Goal: Navigation & Orientation: Find specific page/section

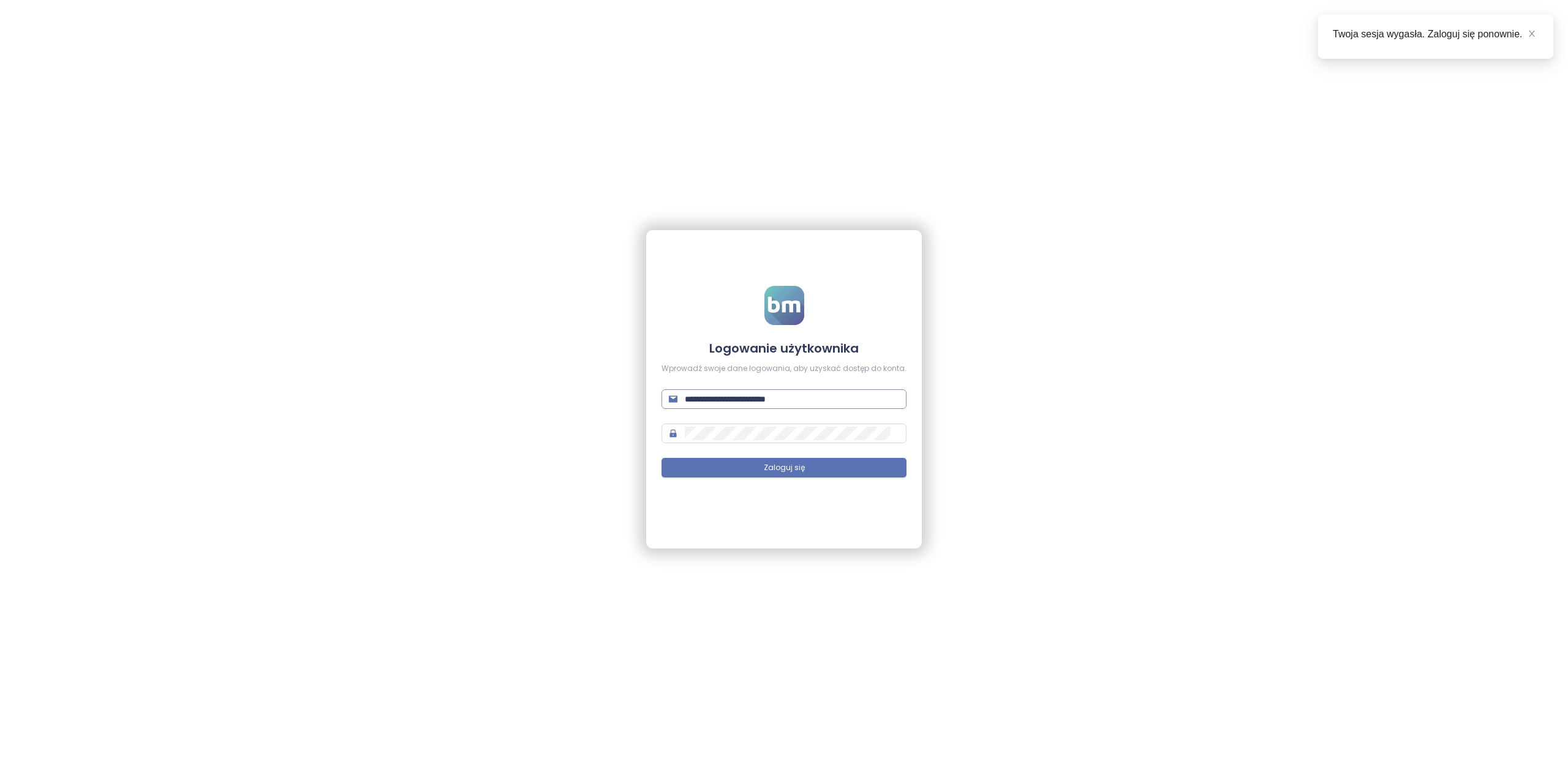
click at [778, 405] on input "**********" at bounding box center [792, 399] width 214 height 13
click at [780, 401] on input "**********" at bounding box center [792, 399] width 214 height 13
paste input "text"
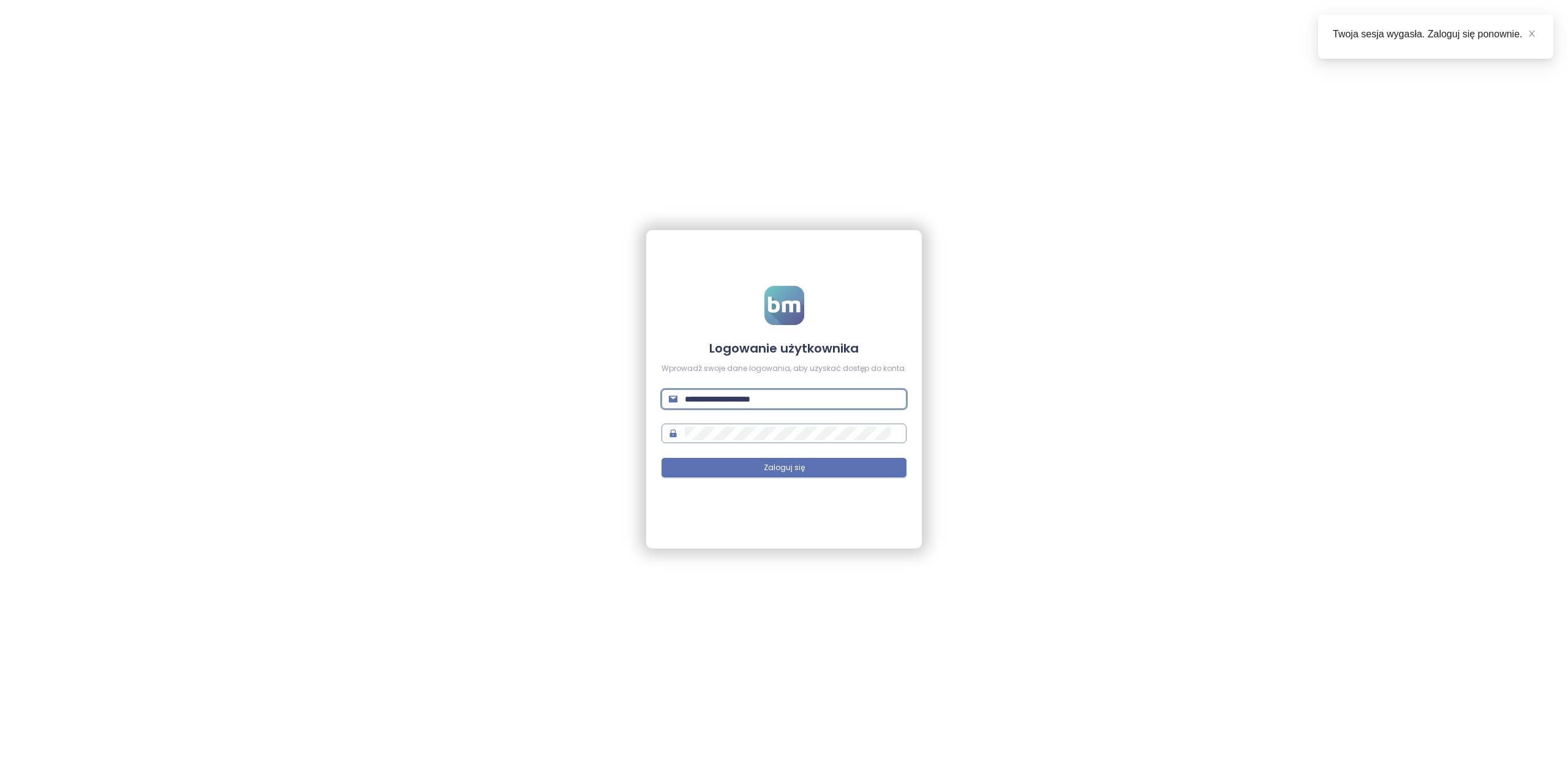
type input "**********"
click at [706, 463] on button "Zaloguj się" at bounding box center [784, 467] width 245 height 19
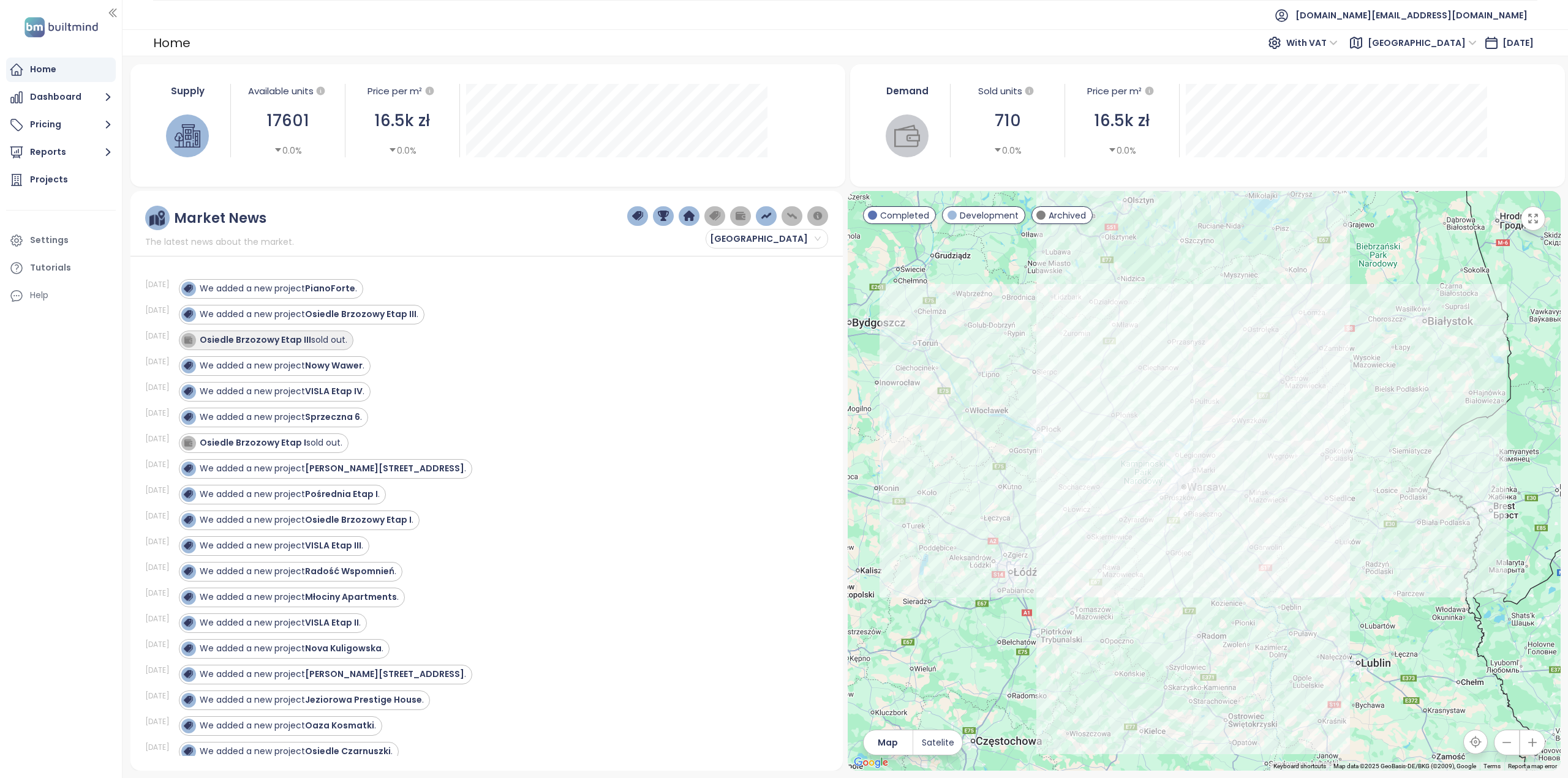
click at [318, 342] on div "Osiedle Brzozowy Etap III sold out." at bounding box center [273, 340] width 148 height 13
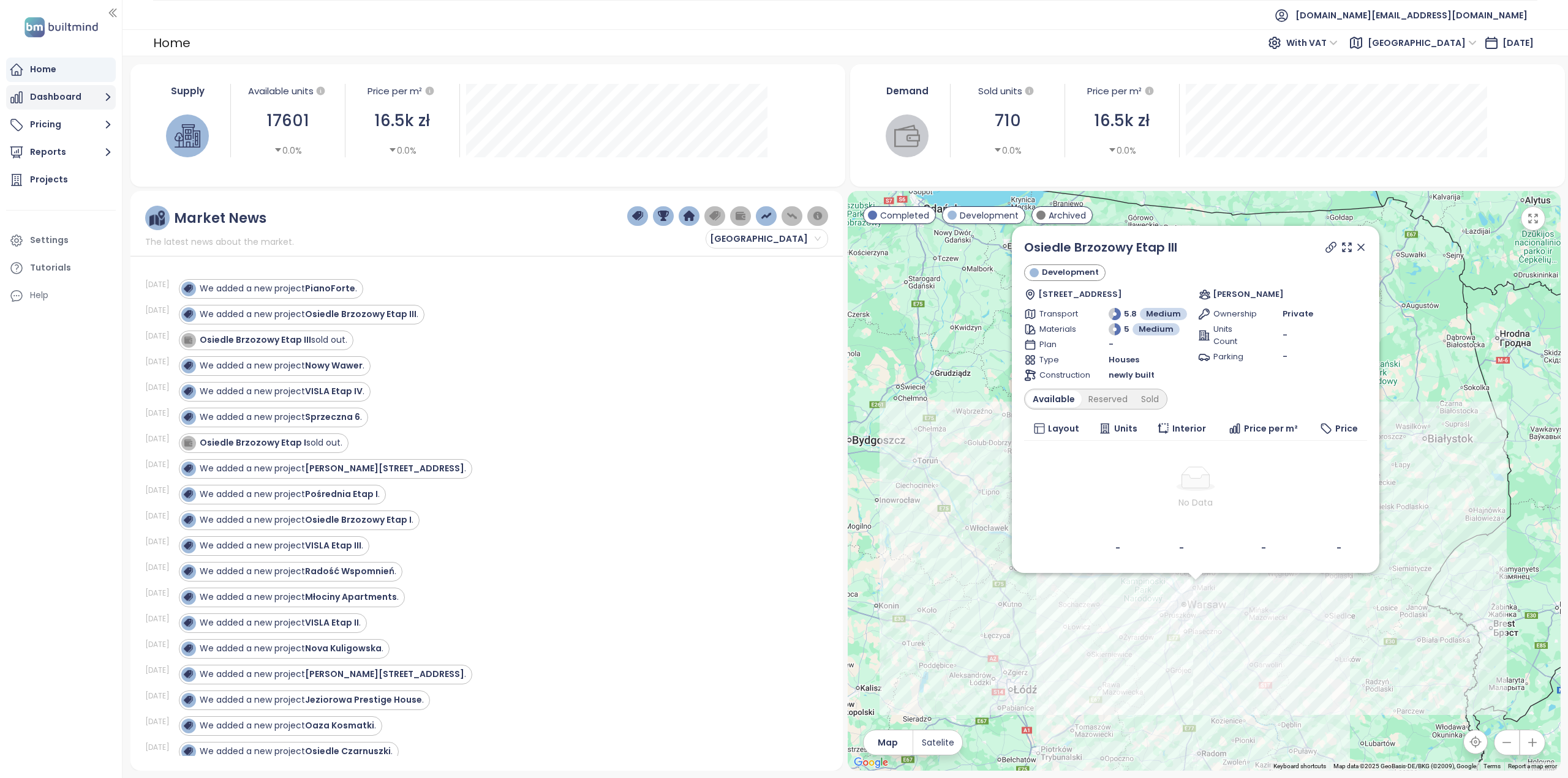
click at [71, 108] on button "Dashboard" at bounding box center [60, 97] width 109 height 24
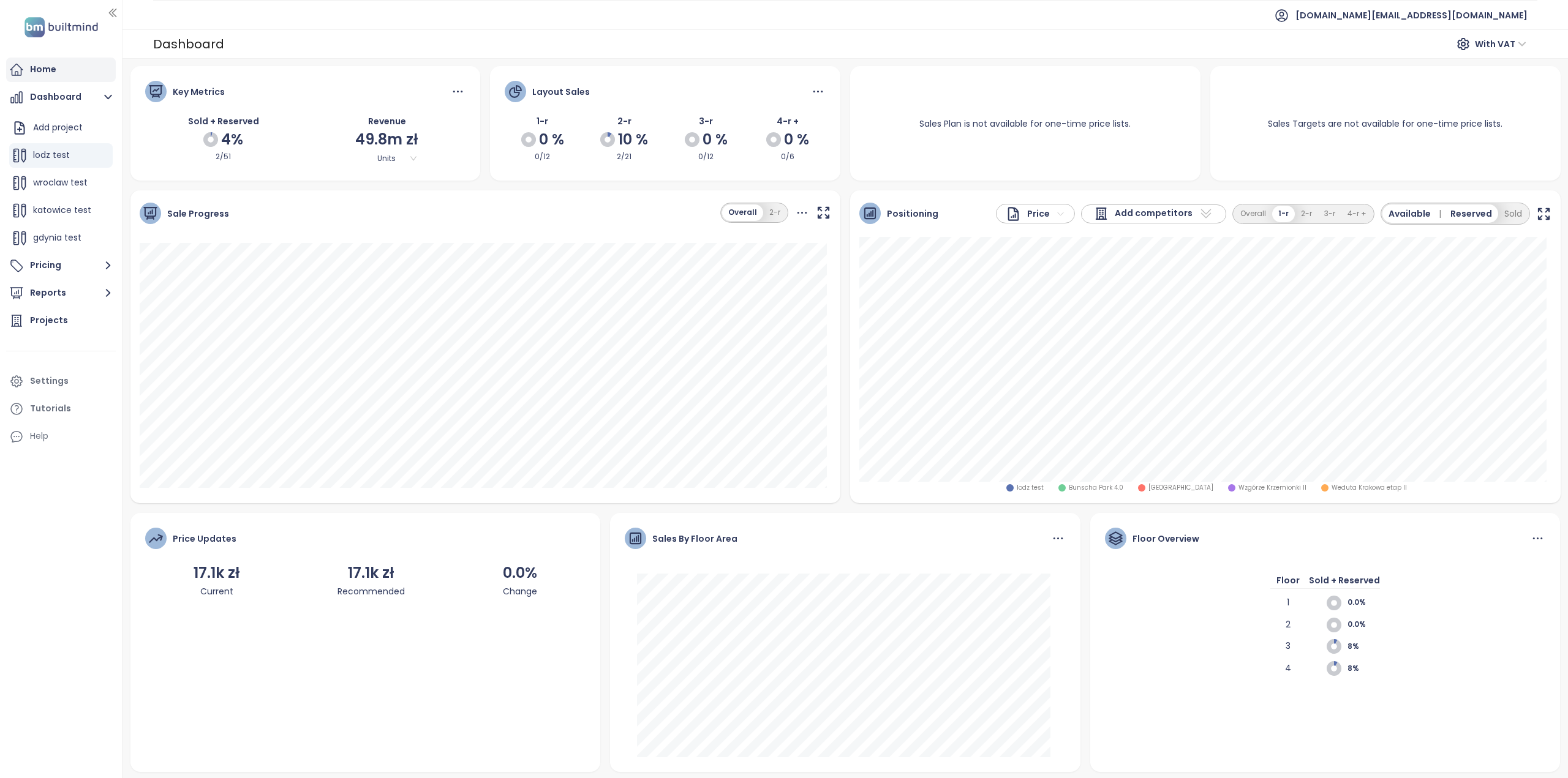
click at [38, 71] on div "Home" at bounding box center [43, 69] width 26 height 15
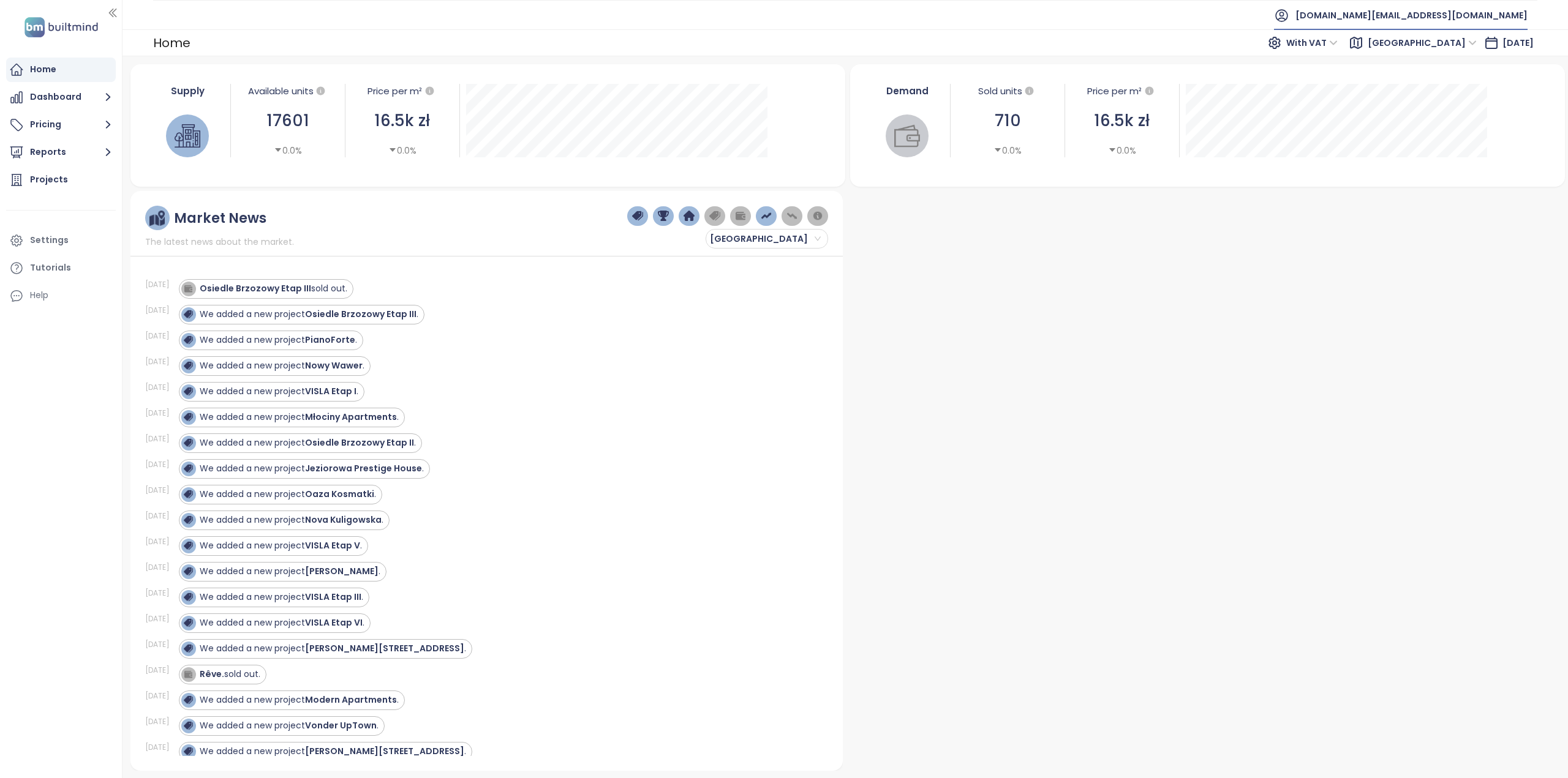
click at [1282, 41] on icon at bounding box center [1275, 43] width 15 height 15
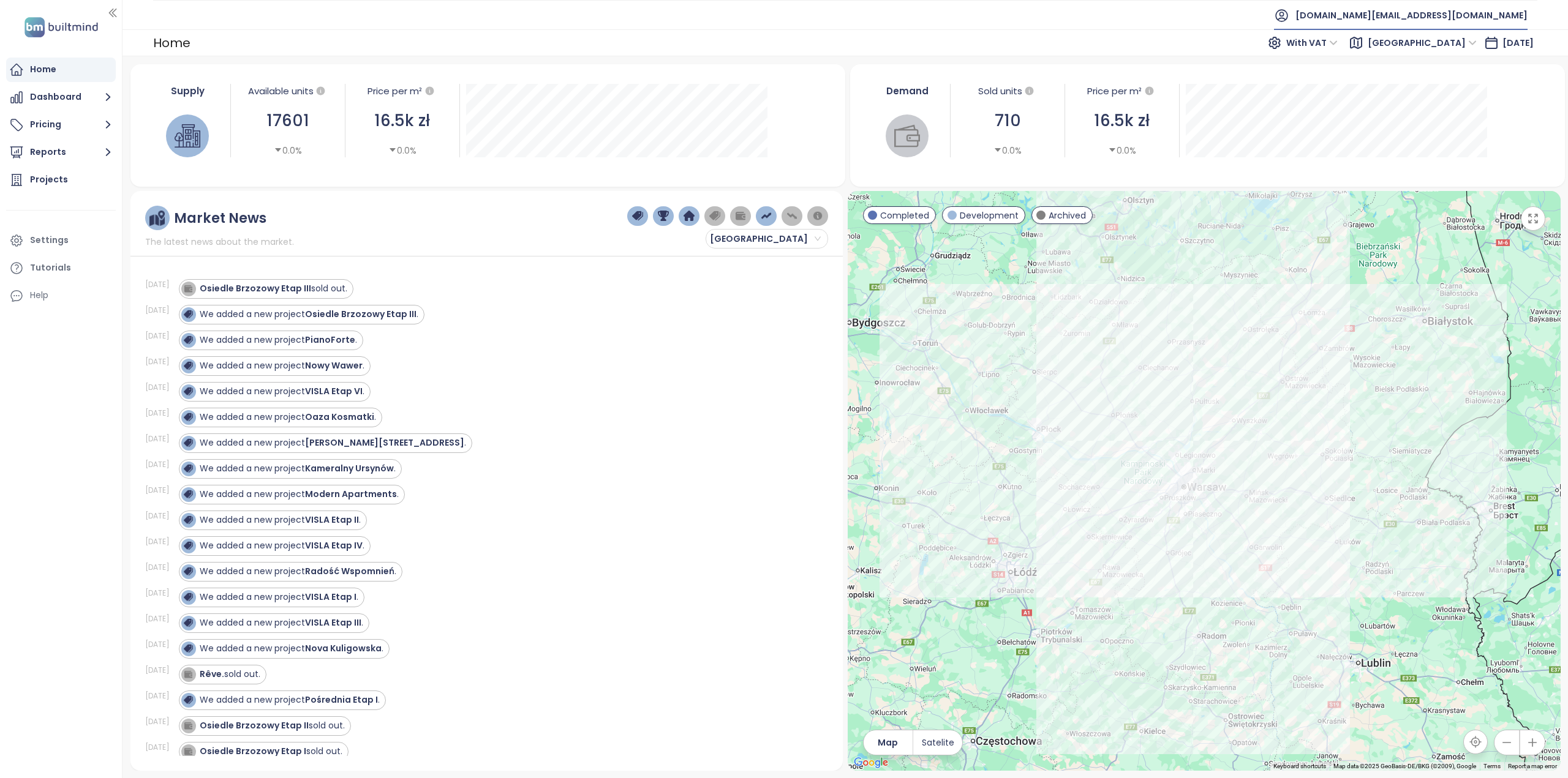
click at [1287, 17] on icon at bounding box center [1281, 15] width 11 height 11
click at [326, 25] on ul "test.pl@builtmind.com" at bounding box center [845, 15] width 1384 height 30
click at [55, 249] on div "Settings" at bounding box center [60, 240] width 109 height 24
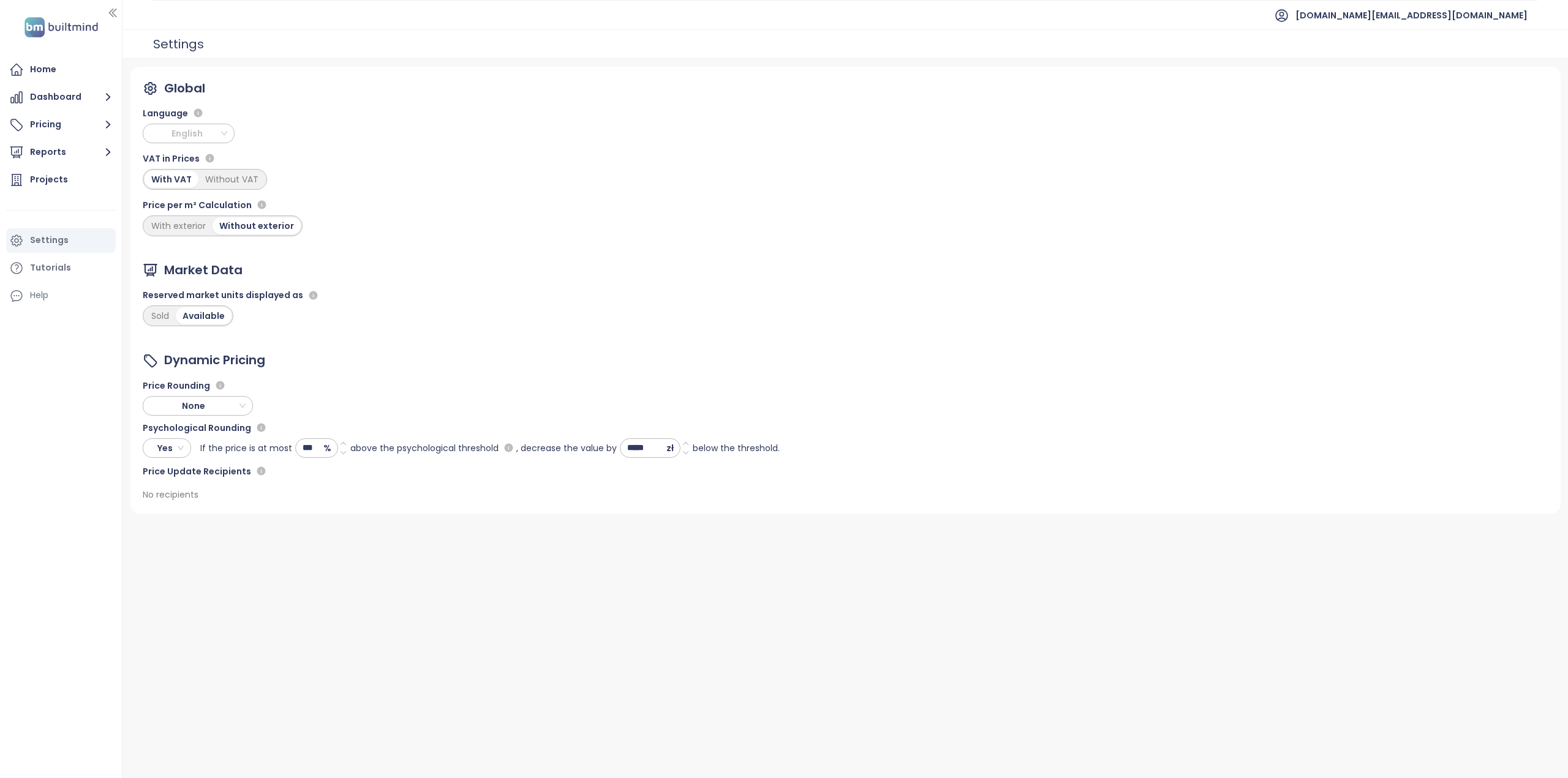
click at [226, 136] on span "English" at bounding box center [190, 133] width 86 height 18
click at [189, 271] on div "Polish" at bounding box center [189, 275] width 73 height 13
click at [60, 66] on div "Strona główna" at bounding box center [63, 69] width 66 height 15
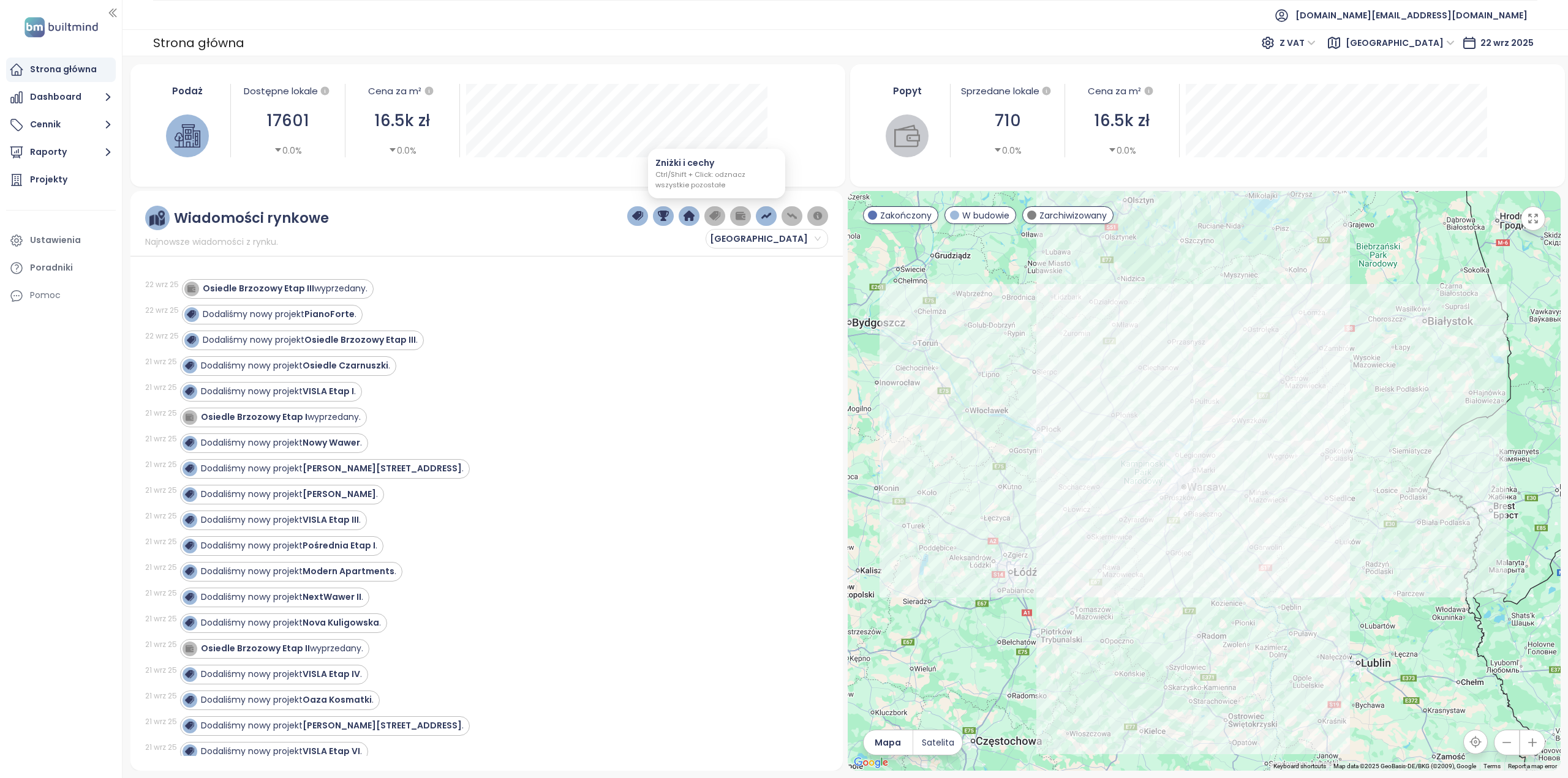
click at [715, 212] on img "button" at bounding box center [714, 216] width 11 height 11
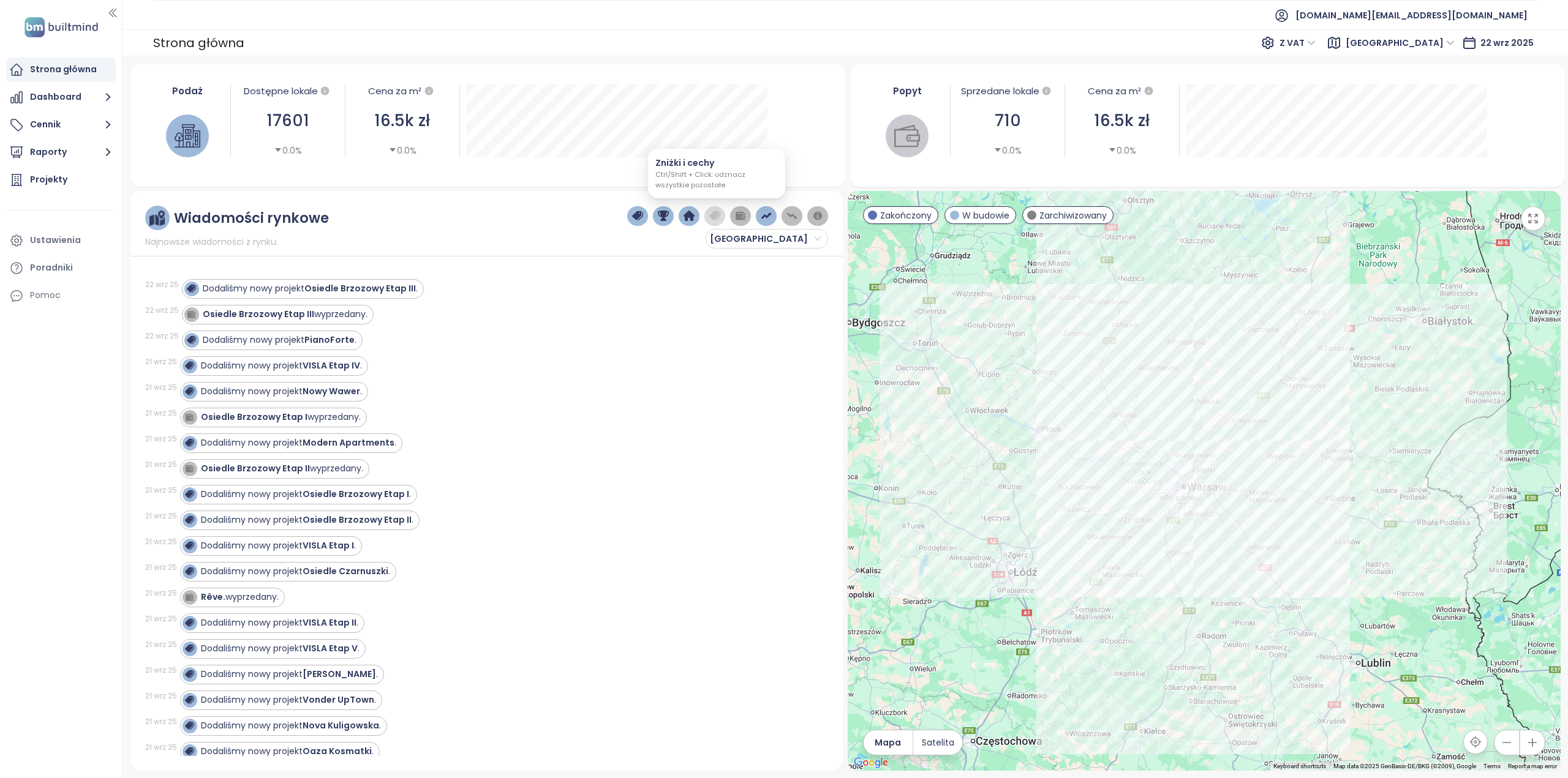
click at [715, 212] on img "button" at bounding box center [714, 216] width 11 height 11
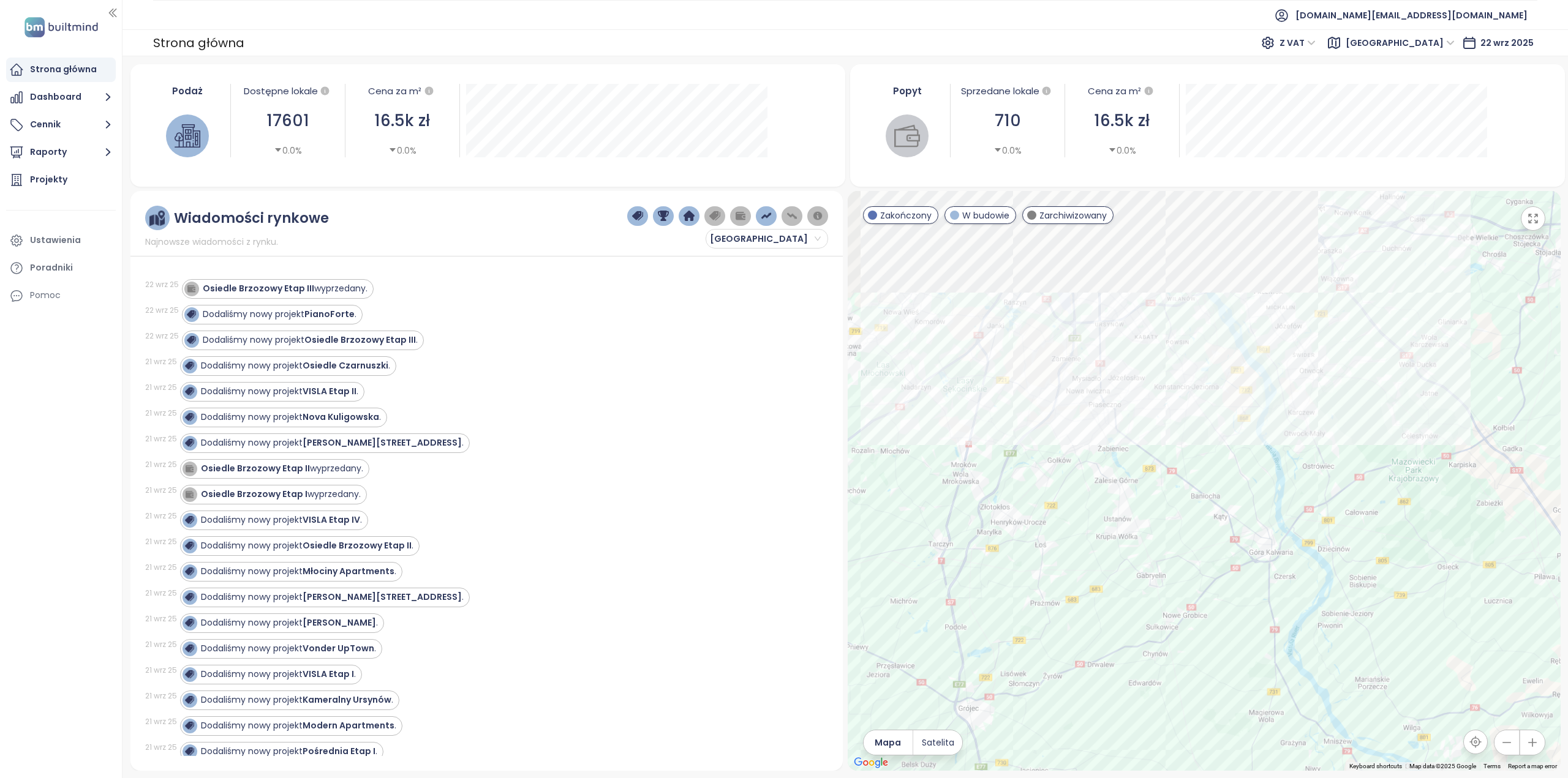
drag, startPoint x: 1179, startPoint y: 442, endPoint x: 1174, endPoint y: 755, distance: 313.0
click at [1174, 755] on div at bounding box center [1204, 481] width 713 height 580
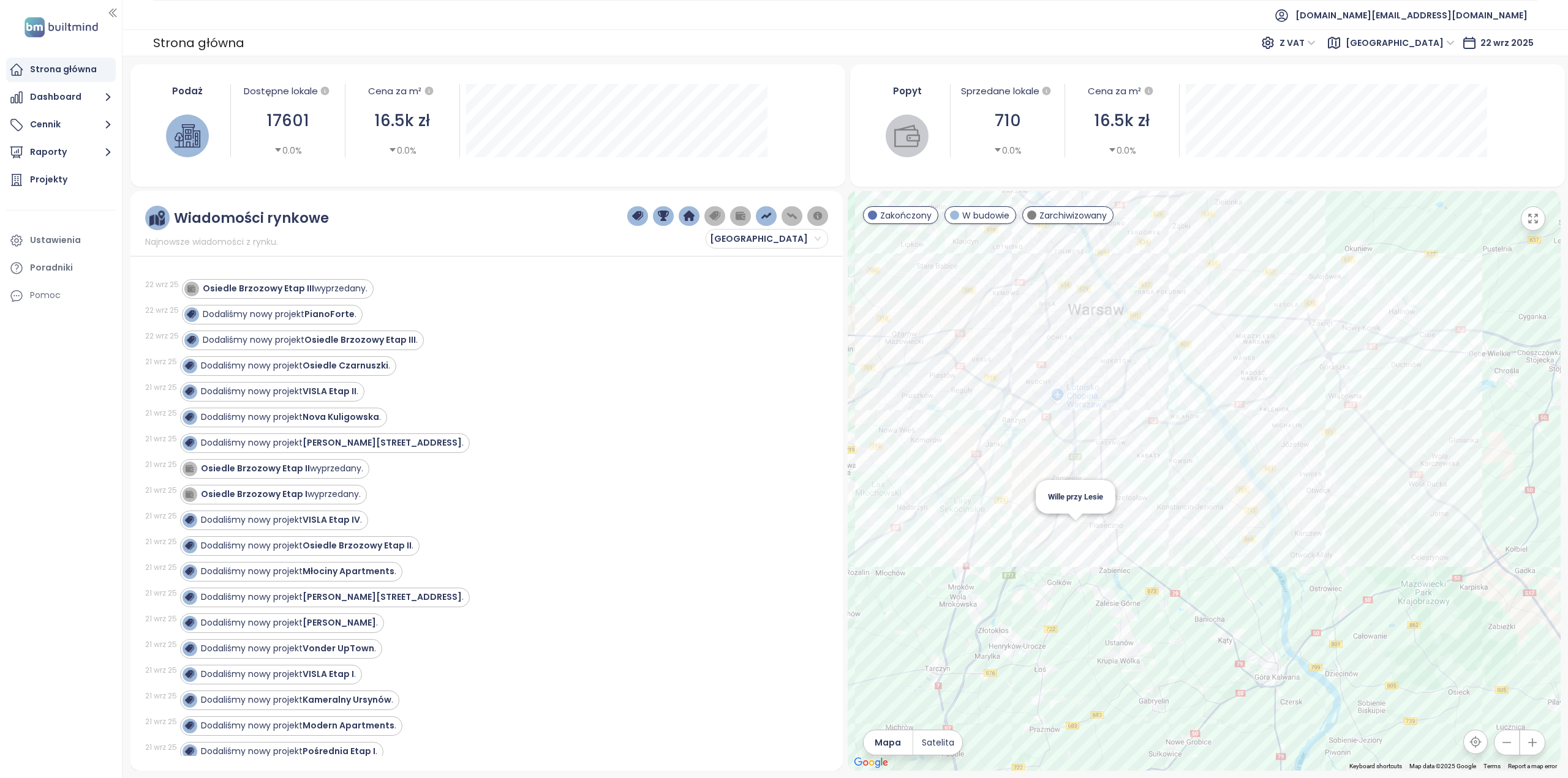
click at [1073, 528] on div "Wille przy Lesie" at bounding box center [1204, 481] width 713 height 580
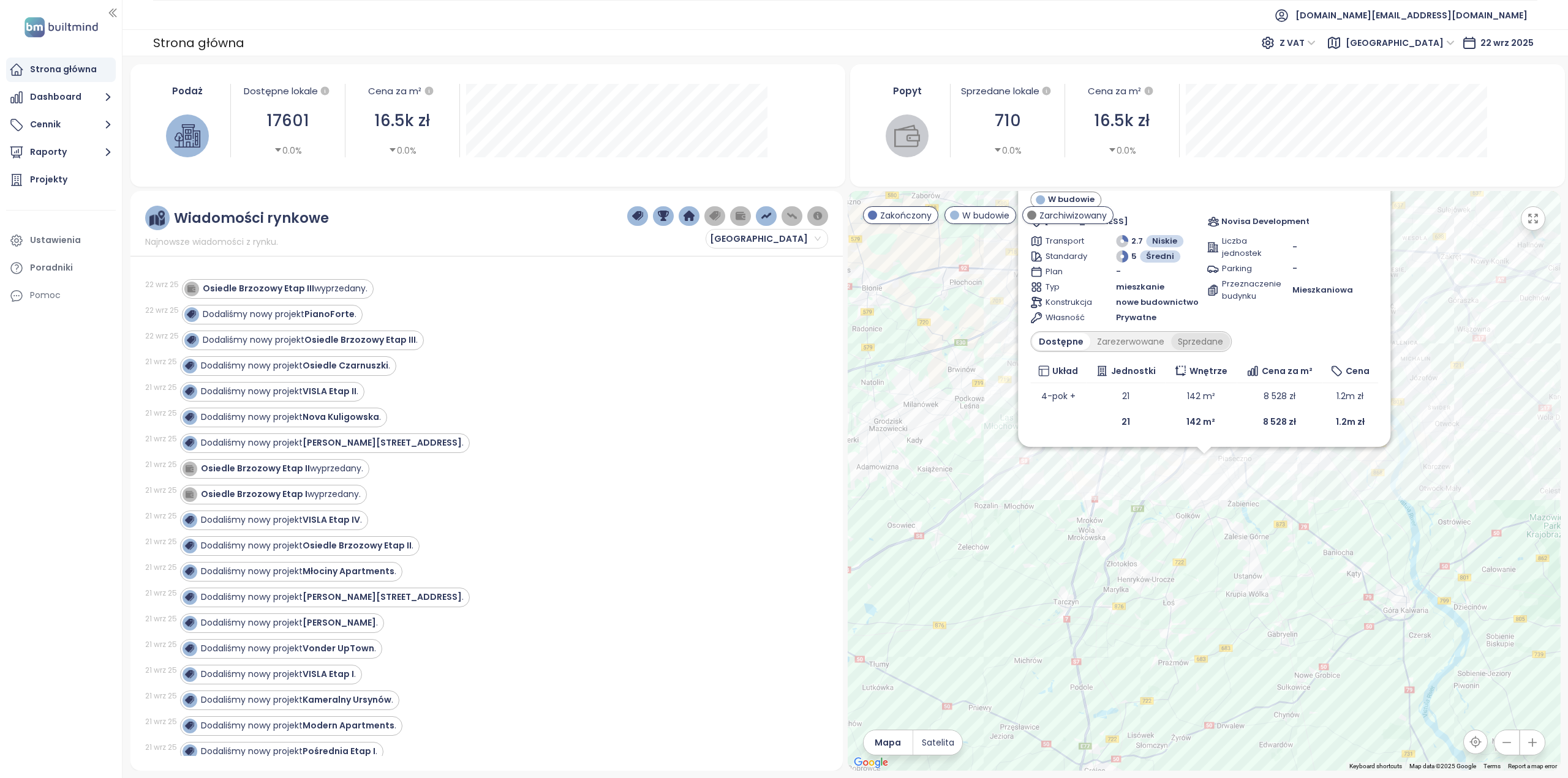
click at [1181, 338] on div "Sprzedane" at bounding box center [1201, 342] width 59 height 17
click at [1151, 346] on div "Zarezerwowane" at bounding box center [1127, 342] width 81 height 17
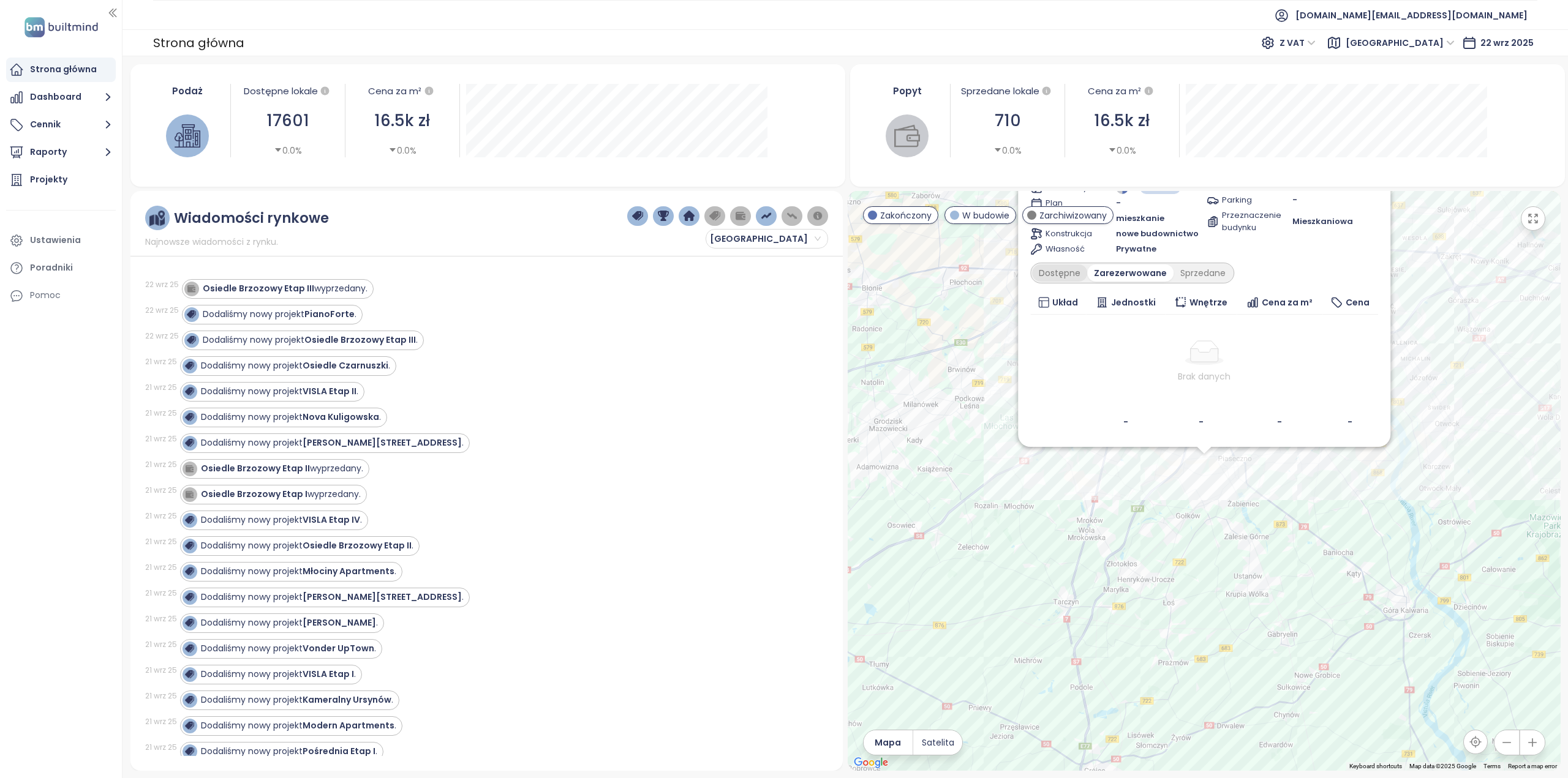
click at [1063, 267] on div "Dostępne" at bounding box center [1060, 273] width 55 height 17
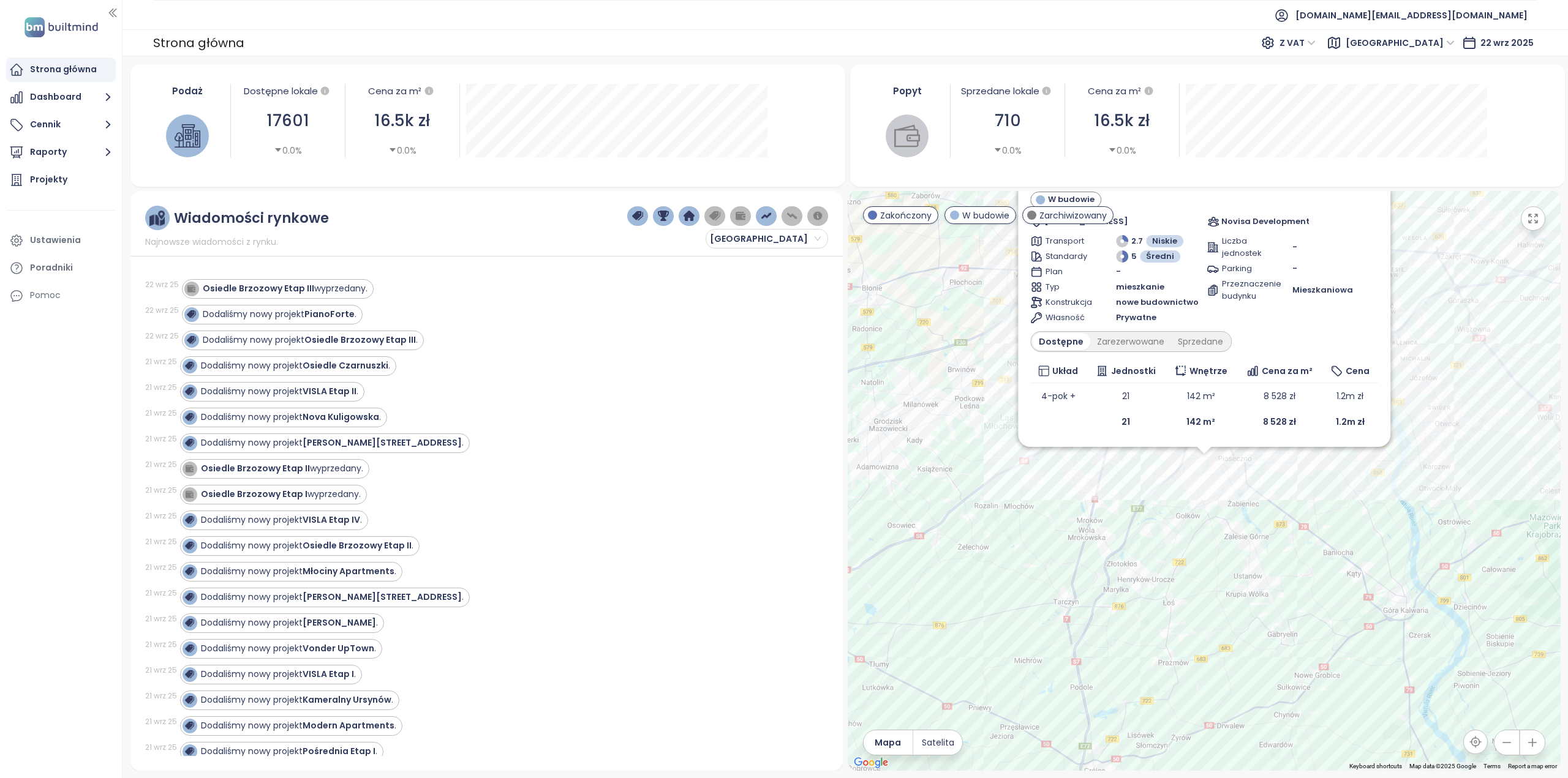
click at [1066, 371] on span "Układ" at bounding box center [1065, 371] width 26 height 13
click at [1064, 373] on span "Układ" at bounding box center [1065, 371] width 26 height 13
drag, startPoint x: 1063, startPoint y: 631, endPoint x: 1140, endPoint y: 571, distance: 97.6
click at [1064, 630] on div "Wille przy Lesie W budowie Pomorska 87, 05-500 Piaseczno, Poland Novisa Develop…" at bounding box center [1204, 481] width 713 height 580
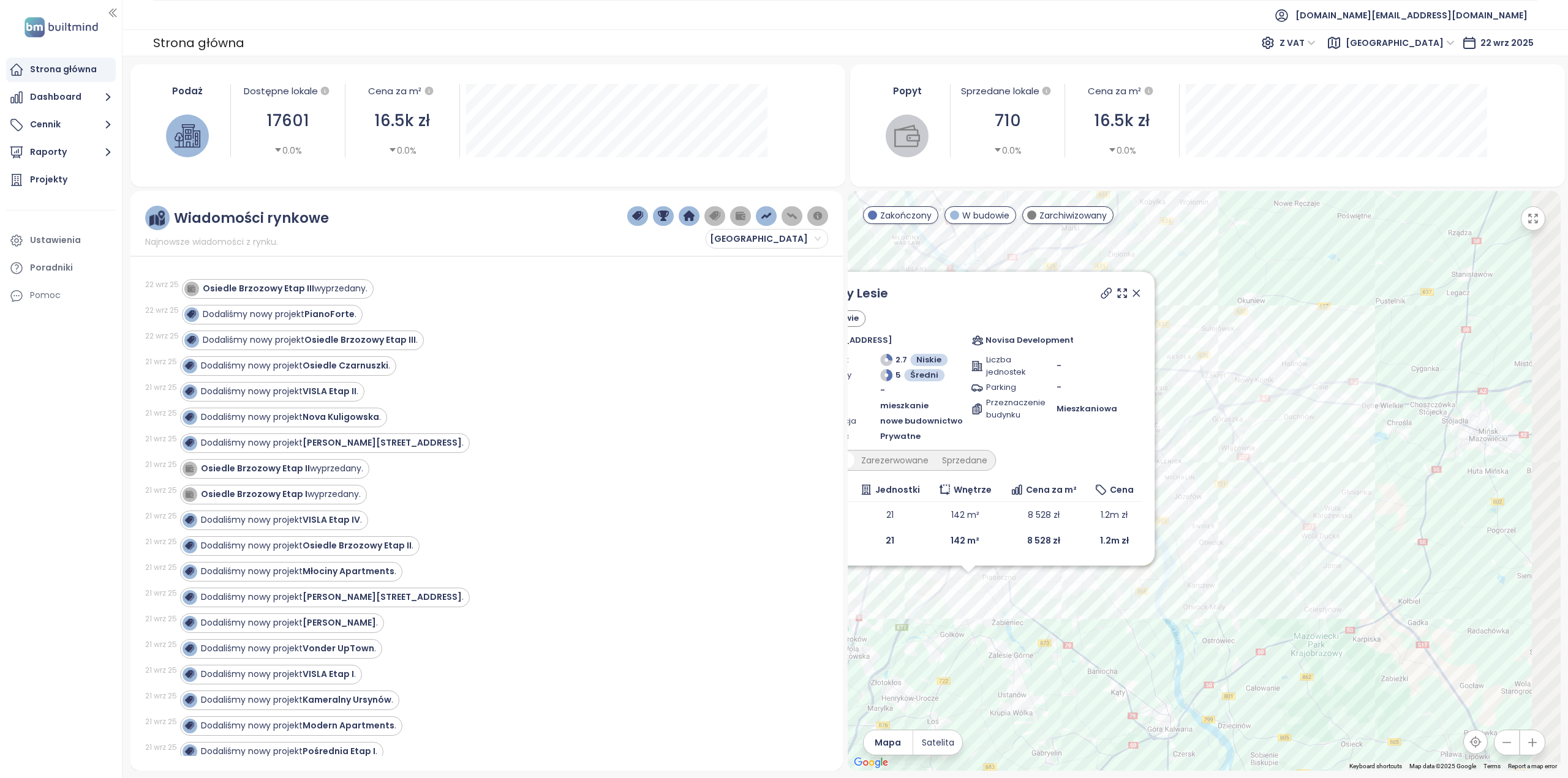
drag, startPoint x: 1162, startPoint y: 540, endPoint x: 923, endPoint y: 659, distance: 267.0
click at [923, 659] on div "Wille przy Lesie W budowie Pomorska 87, 05-500 Piaseczno, Poland Novisa Develop…" at bounding box center [1204, 481] width 713 height 580
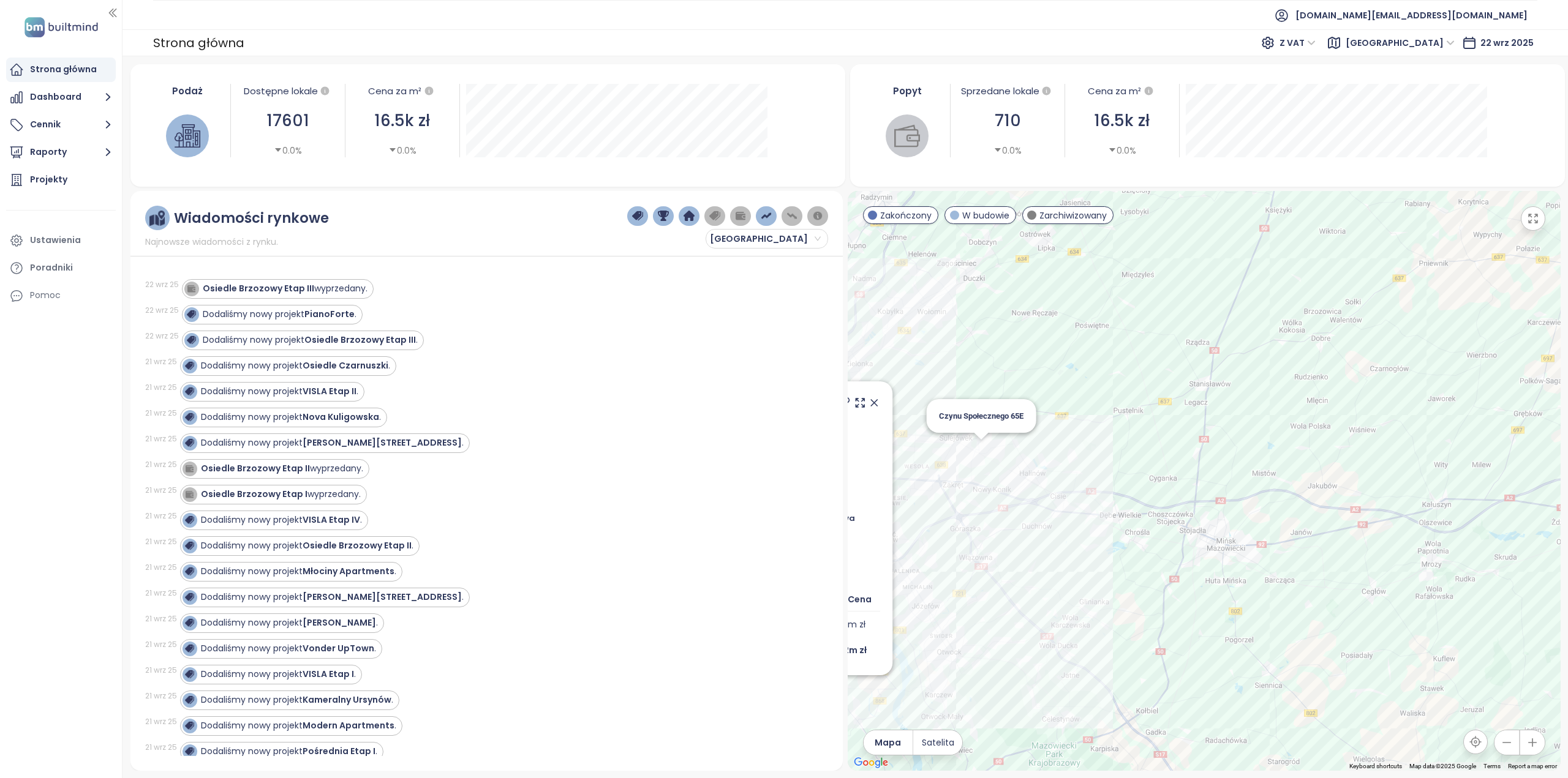
click at [982, 449] on div "Wille przy Lesie W budowie Pomorska 87, 05-500 Piaseczno, Poland Novisa Develop…" at bounding box center [1204, 481] width 713 height 580
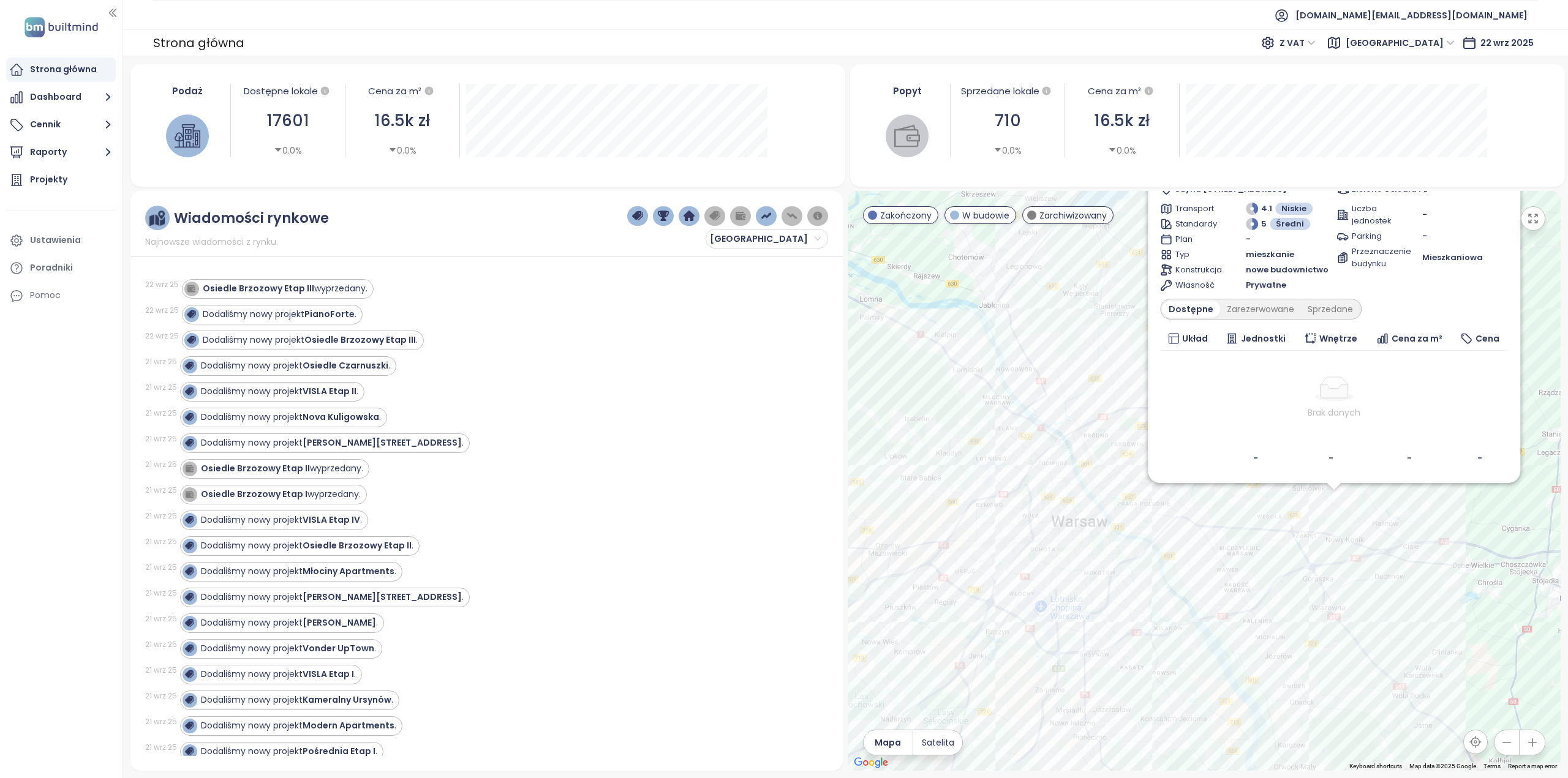
drag, startPoint x: 941, startPoint y: 488, endPoint x: 1070, endPoint y: 526, distance: 134.5
click at [1070, 526] on div "Czynu Społecznego 65E W budowie Czynu Społecznego 65E, 05-071 Sulejówek, Poland…" at bounding box center [1204, 481] width 713 height 580
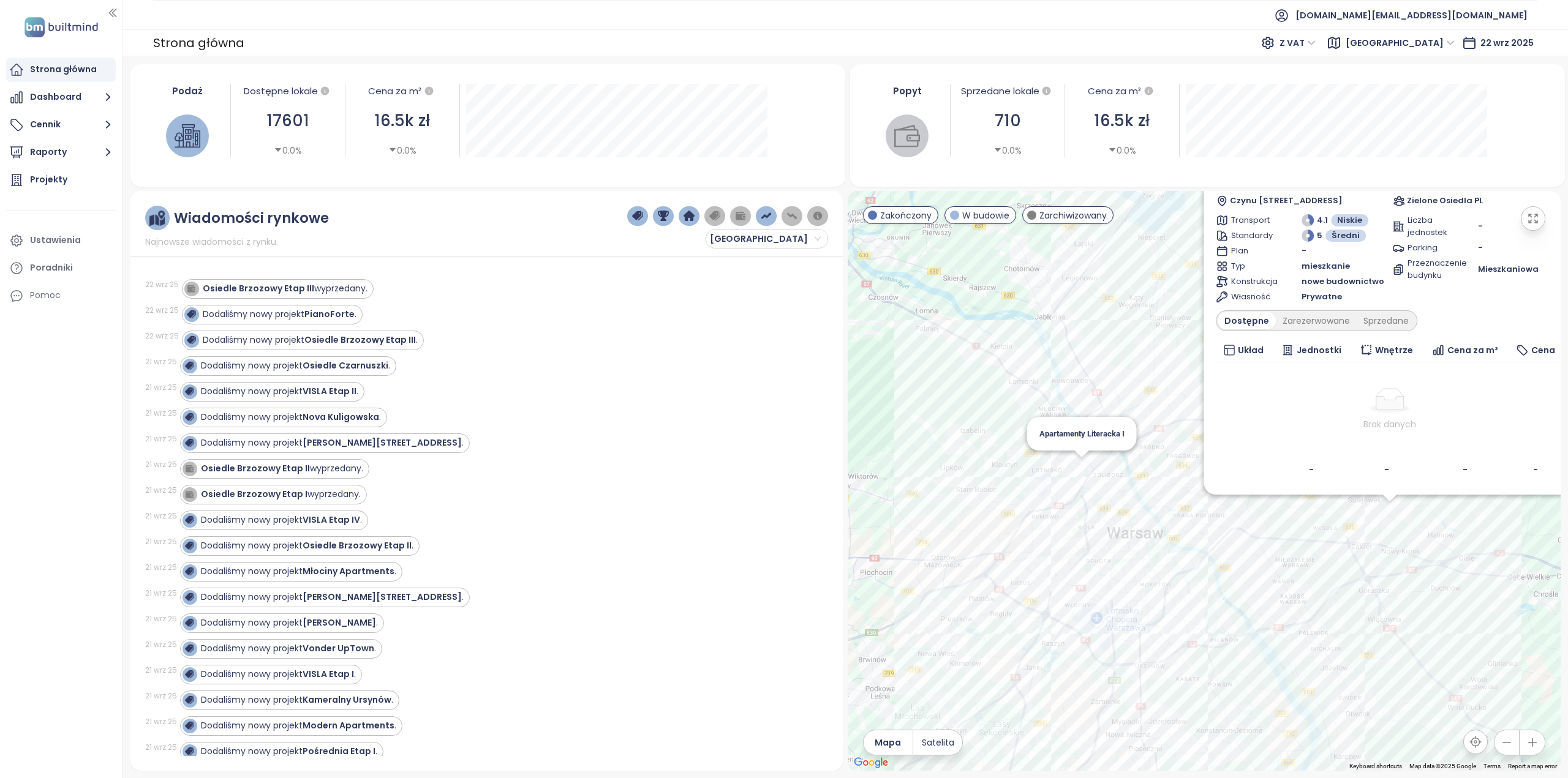
click at [1082, 467] on div "Czynu Społecznego 65E W budowie Czynu Społecznego 65E, 05-071 Sulejówek, Poland…" at bounding box center [1204, 481] width 713 height 580
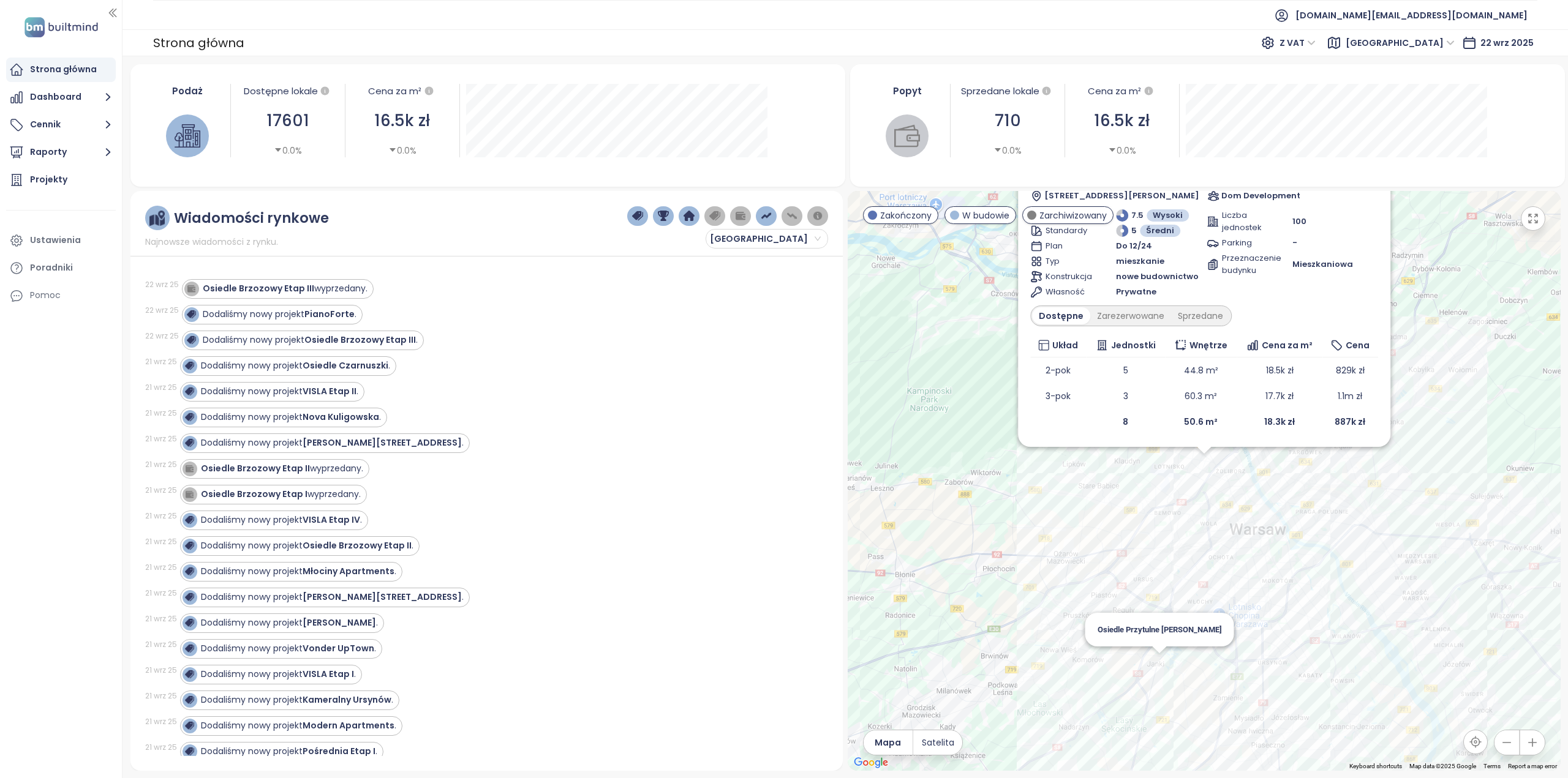
click at [1166, 663] on div "Apartamenty Literacka I Zakończony Gen. Maczka 02, 01-728 Warszawa, Poland Dom …" at bounding box center [1204, 481] width 713 height 580
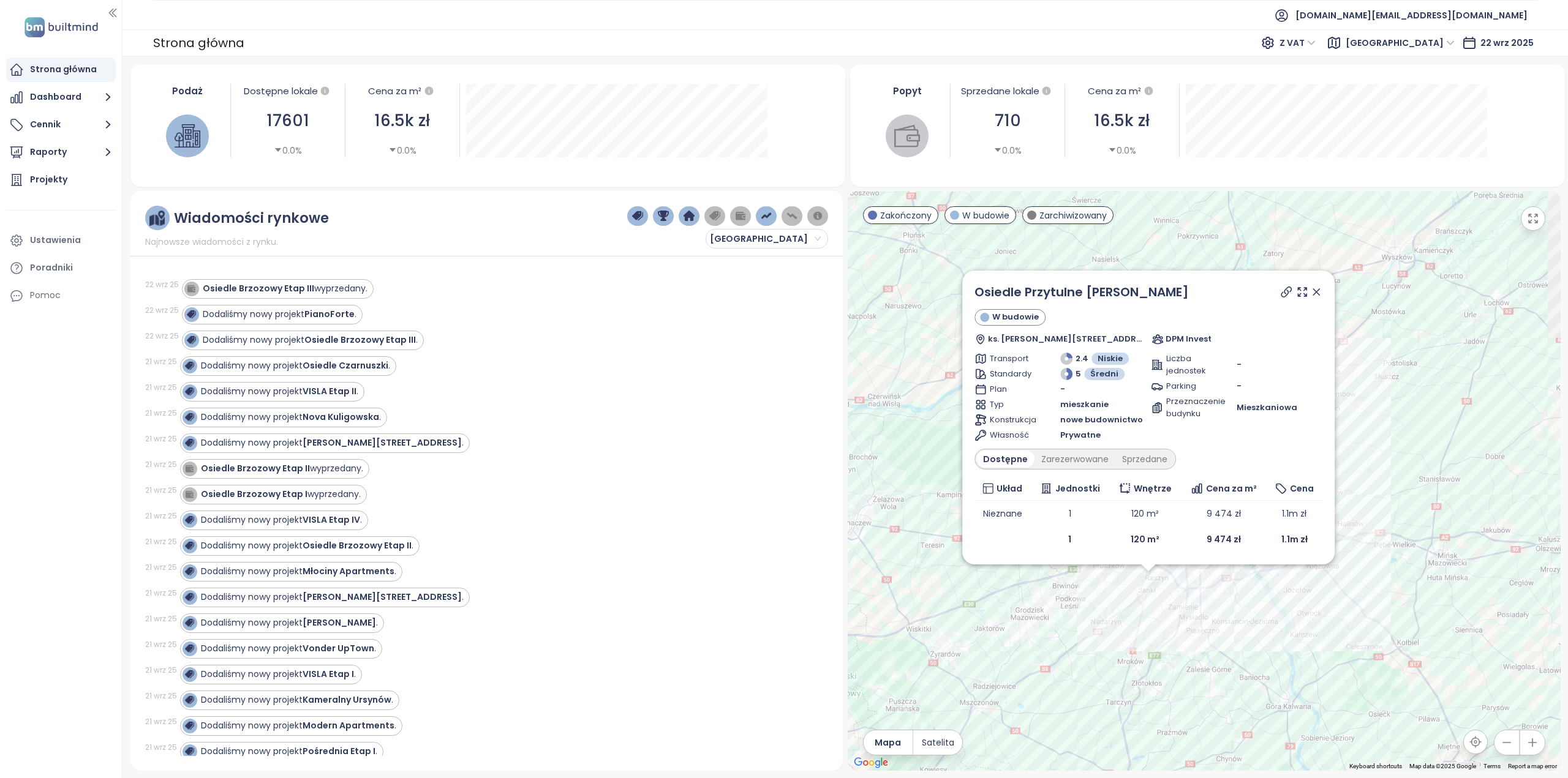
drag, startPoint x: 1146, startPoint y: 644, endPoint x: 1001, endPoint y: 800, distance: 213.0
click at [1001, 777] on html "Strona główna Dashboard Cennik Raporty Projekty Ustawienia Poradniki Pomoc test…" at bounding box center [784, 389] width 1568 height 778
click at [50, 121] on button "Cennik" at bounding box center [60, 125] width 109 height 24
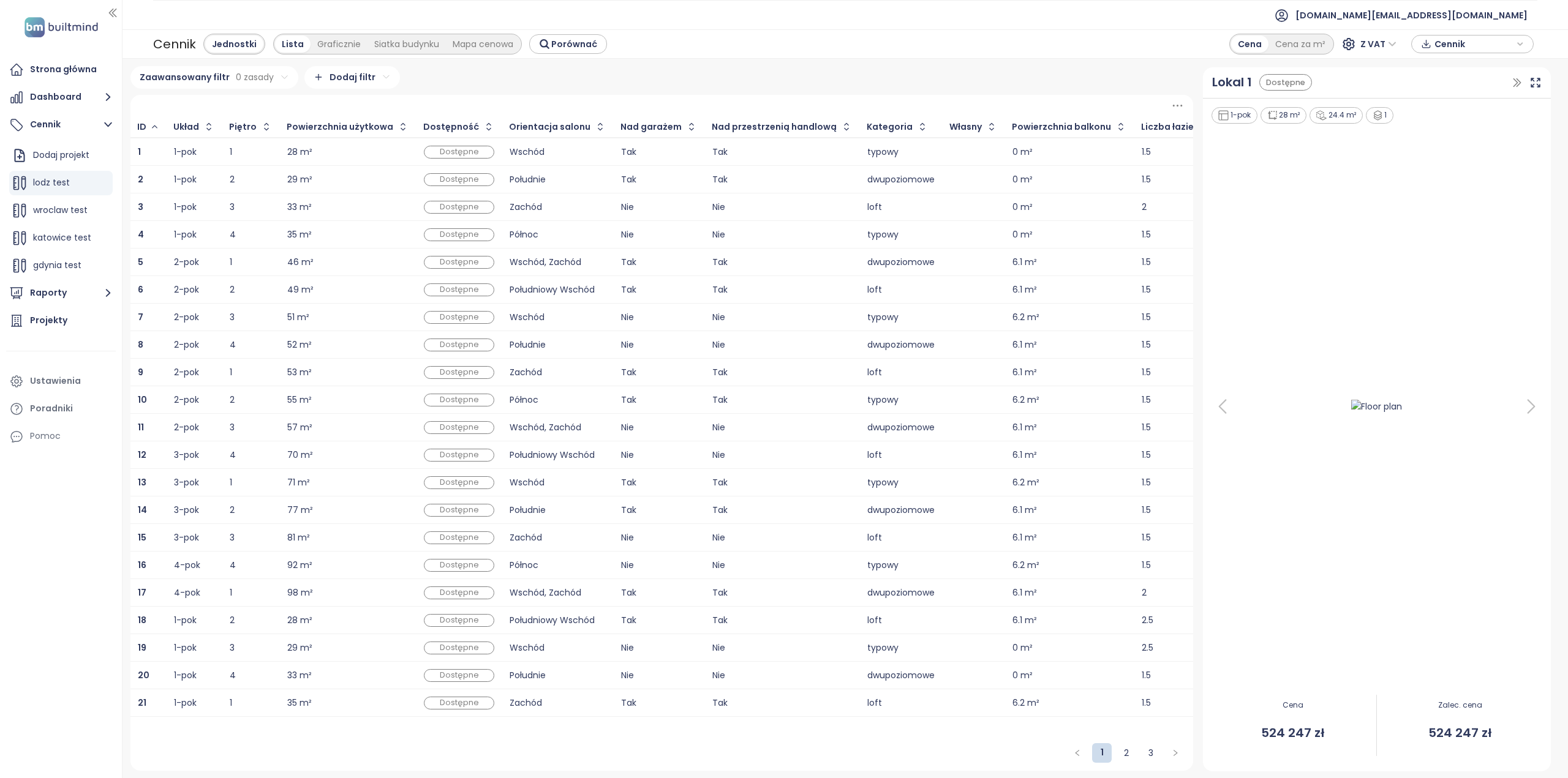
click at [883, 150] on div "typowy" at bounding box center [901, 152] width 67 height 8
click at [185, 152] on div "1-pok" at bounding box center [185, 152] width 23 height 8
click at [582, 418] on td "Wschód, Zachód" at bounding box center [558, 428] width 111 height 28
click at [292, 396] on div "55 m²" at bounding box center [299, 400] width 24 height 8
click at [502, 689] on td "Zachód" at bounding box center [558, 703] width 111 height 28
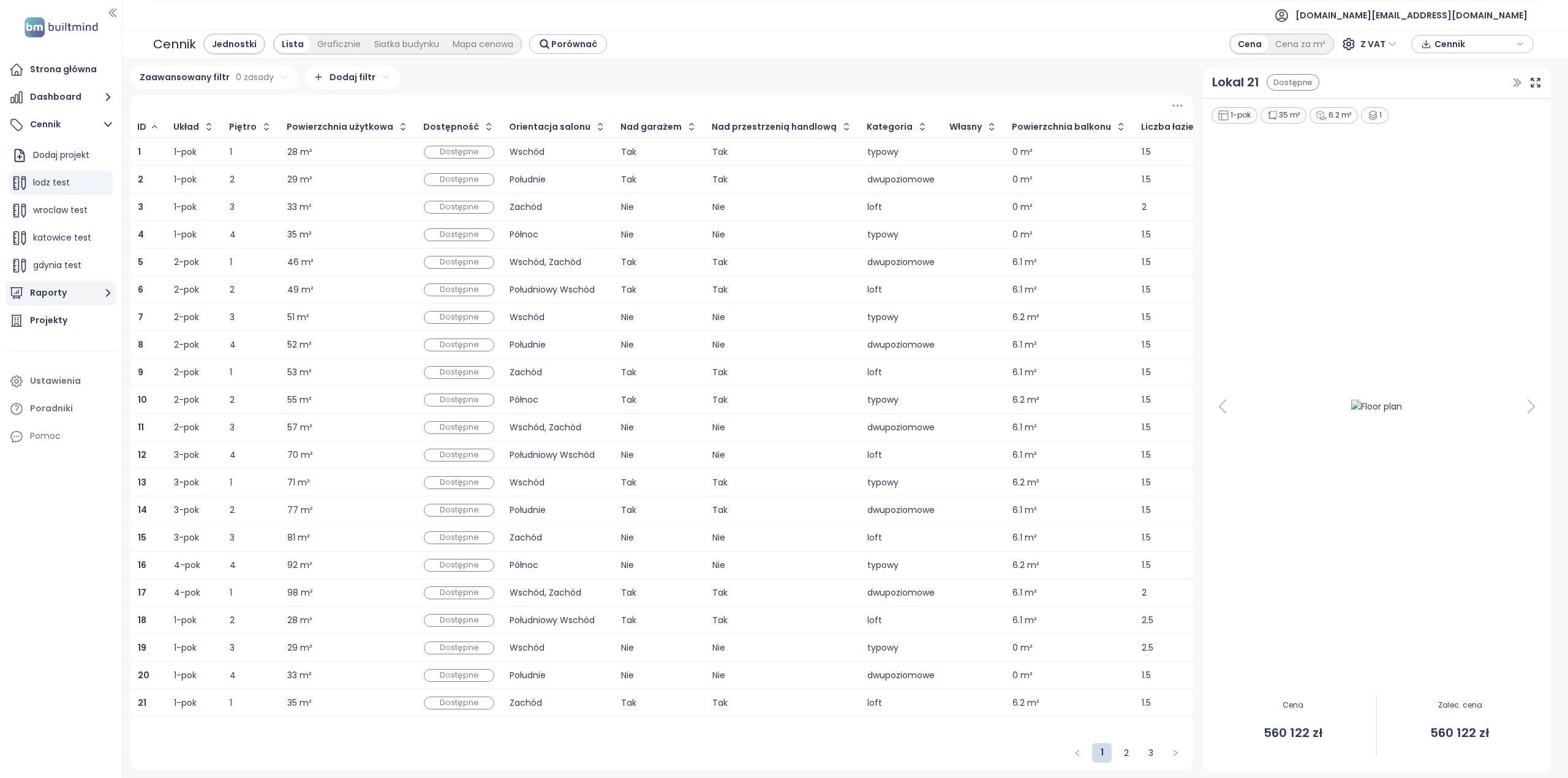
click at [53, 287] on button "Raporty" at bounding box center [60, 293] width 109 height 24
click at [87, 151] on button "Raporty" at bounding box center [60, 152] width 109 height 24
click at [66, 181] on div "Projekty" at bounding box center [60, 180] width 109 height 24
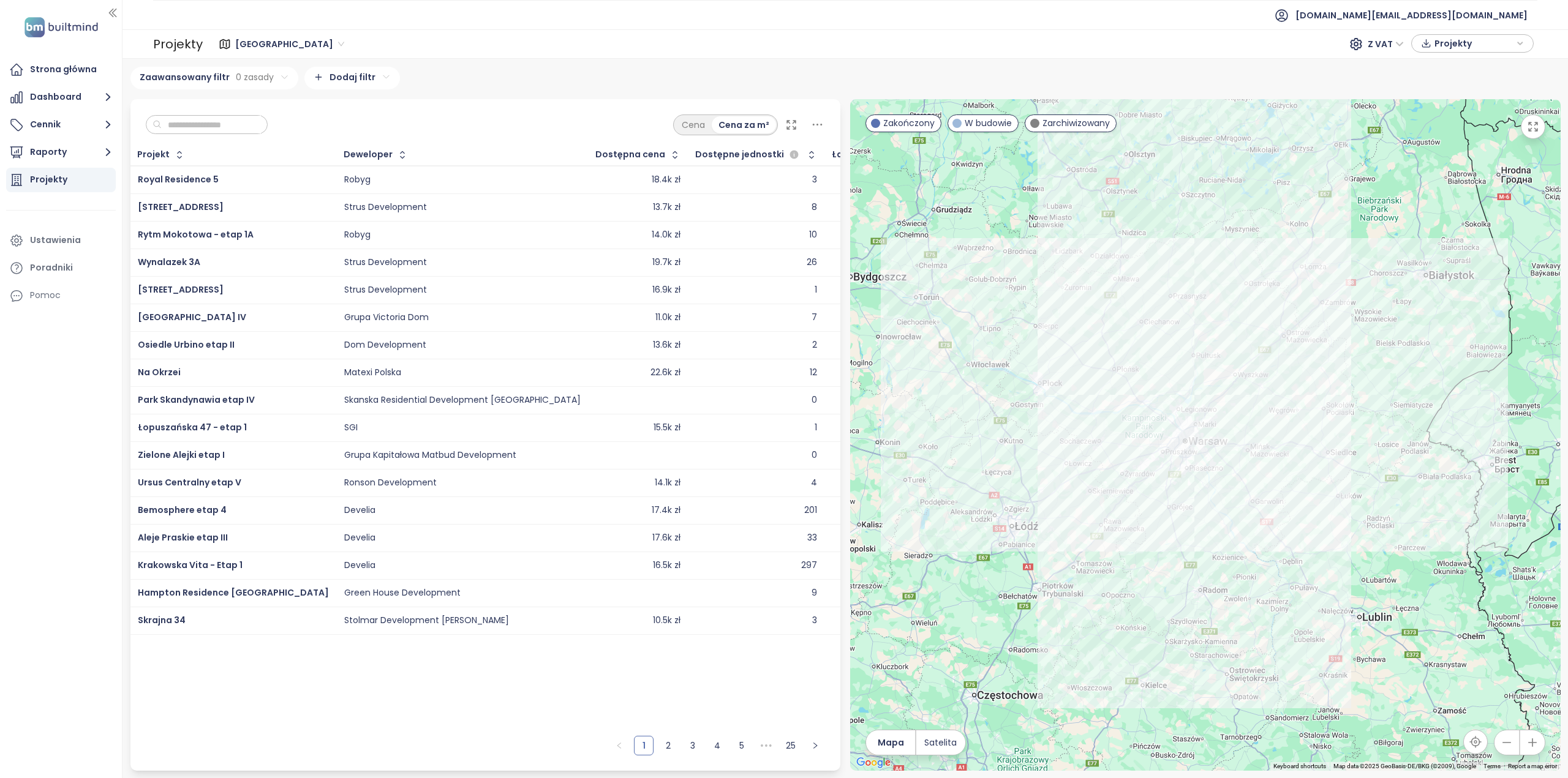
click at [344, 231] on div "Robyg" at bounding box center [357, 235] width 26 height 11
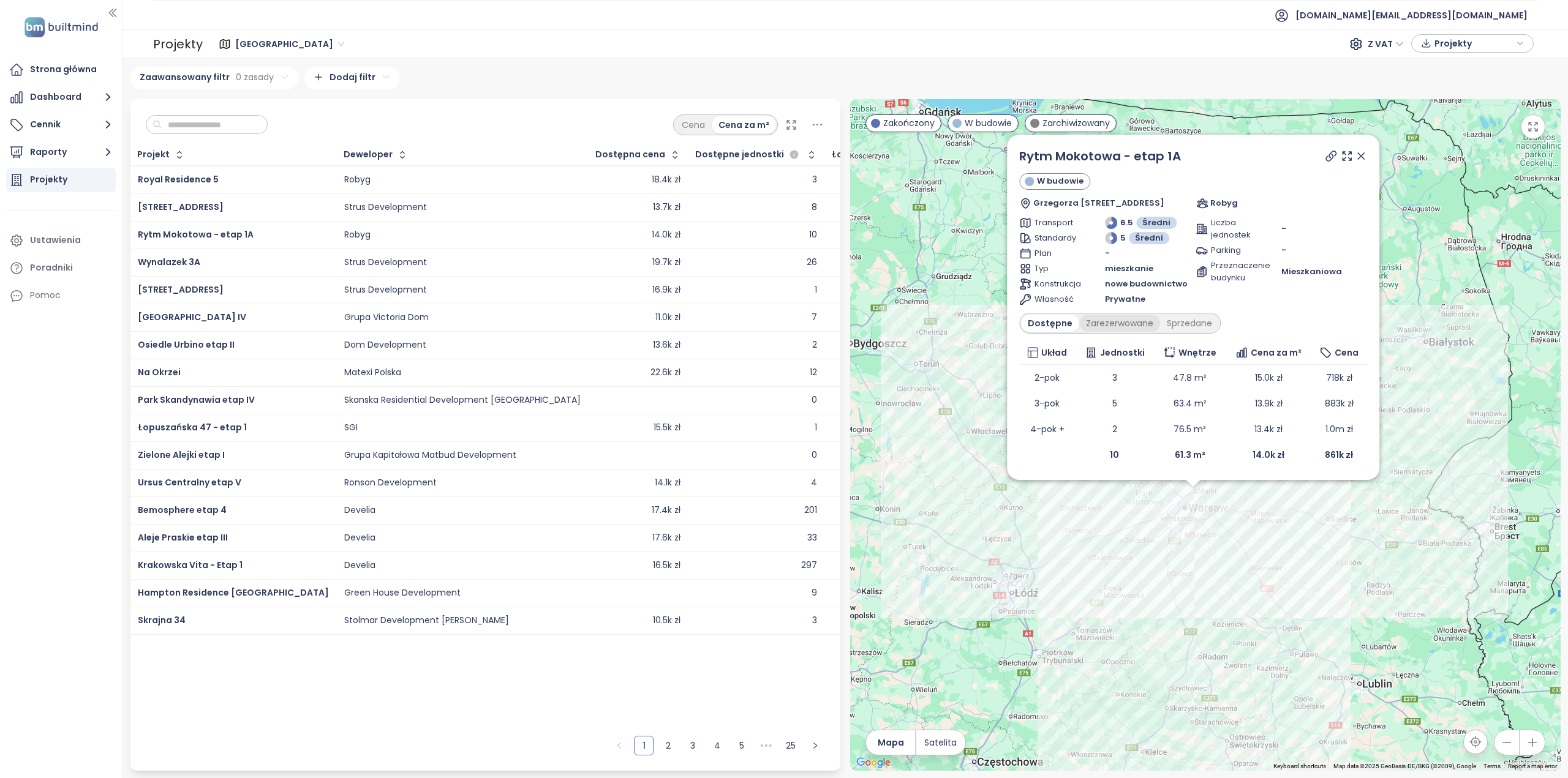
click at [1090, 319] on div "Zarezerwowane" at bounding box center [1119, 324] width 81 height 17
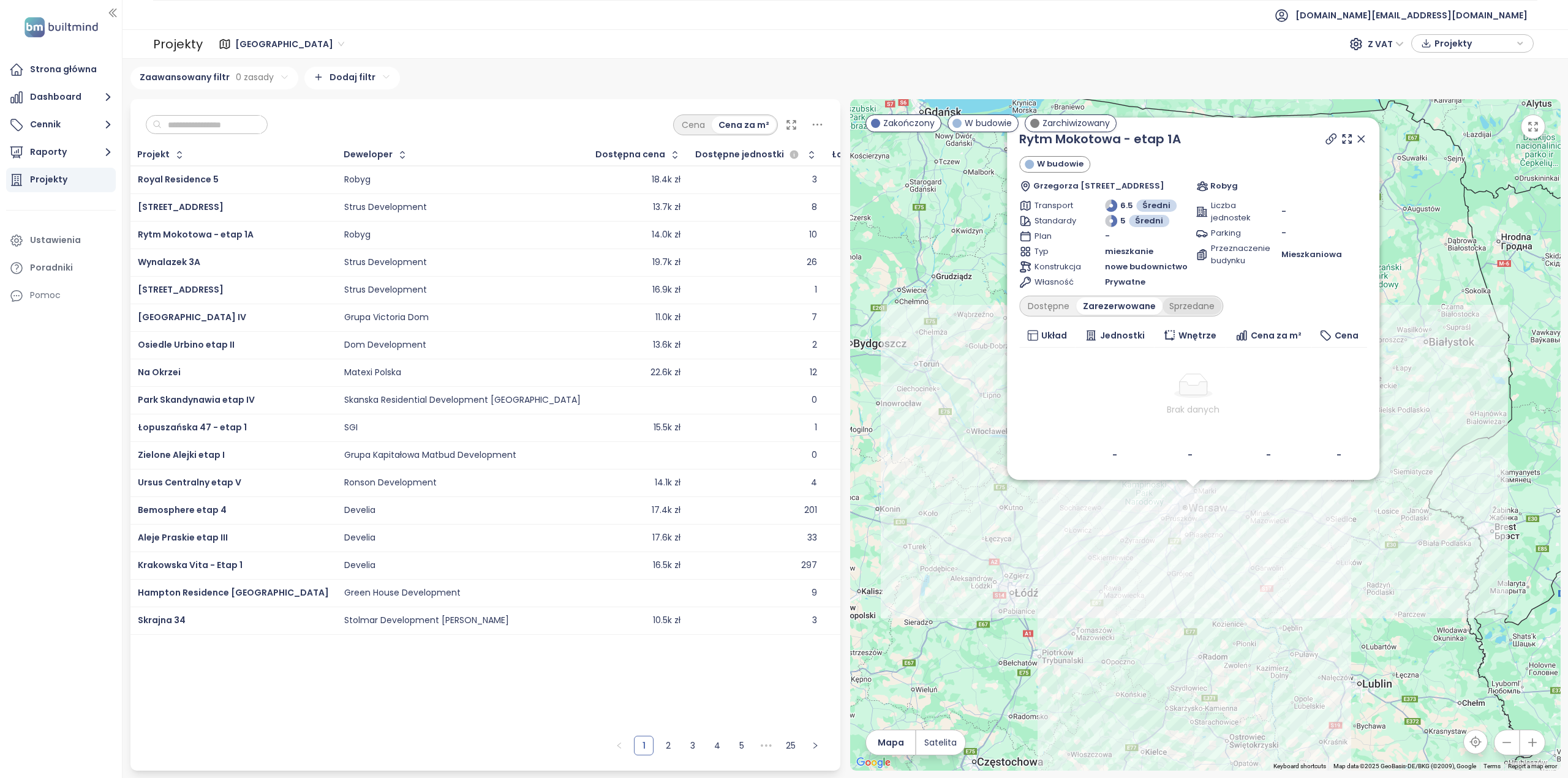
click at [1191, 305] on div "Sprzedane" at bounding box center [1192, 306] width 59 height 17
click at [1041, 309] on div "Dostępne" at bounding box center [1048, 306] width 55 height 17
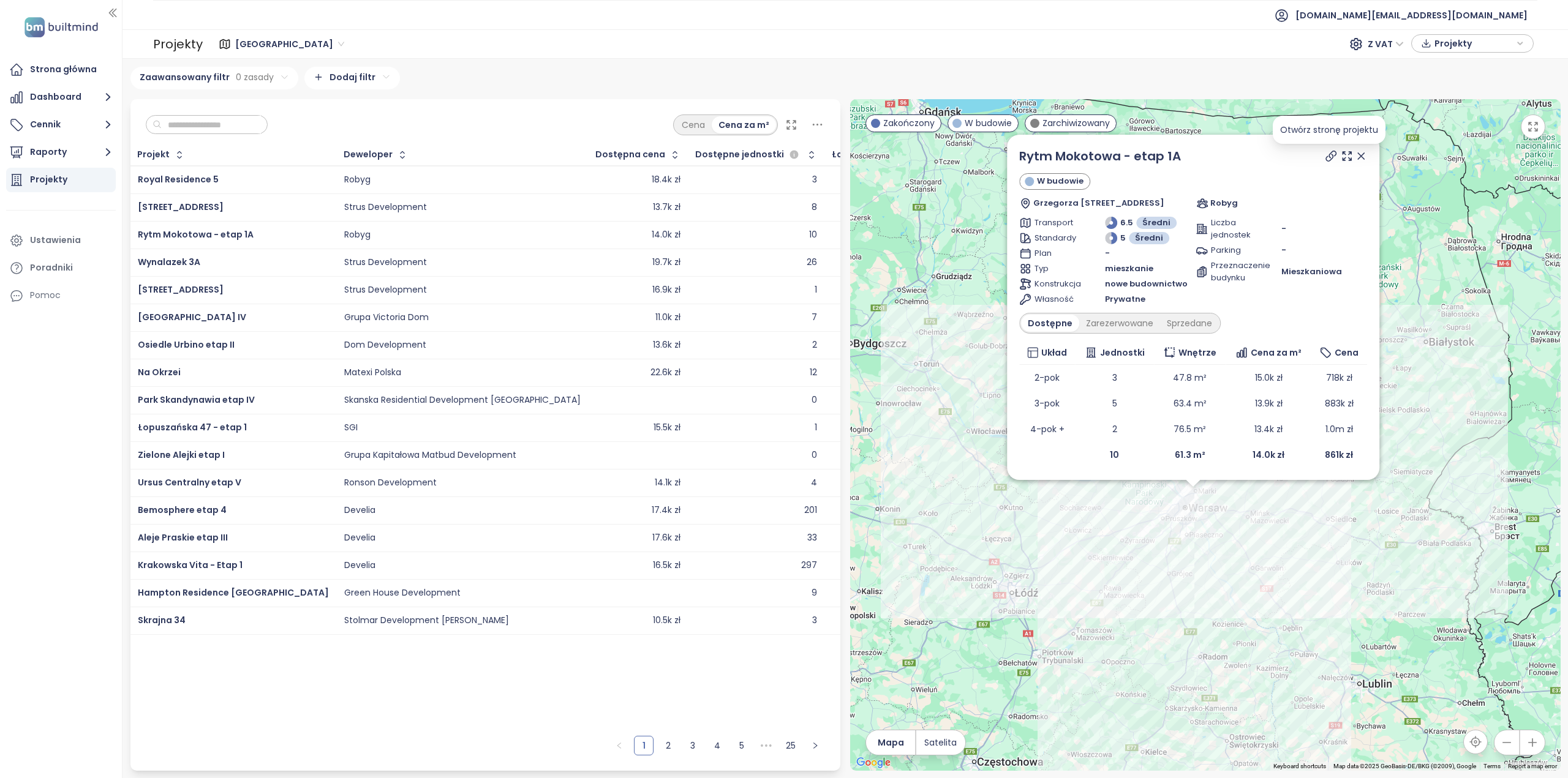
click at [1326, 157] on icon at bounding box center [1330, 156] width 10 height 10
